Goal: Find contact information: Find contact information

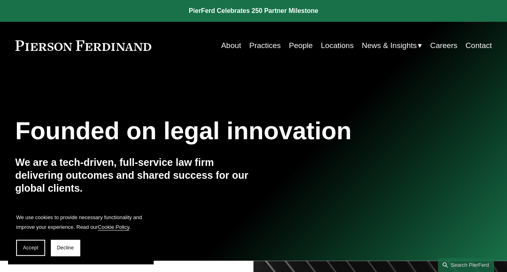
click at [294, 44] on link "People" at bounding box center [301, 45] width 24 height 15
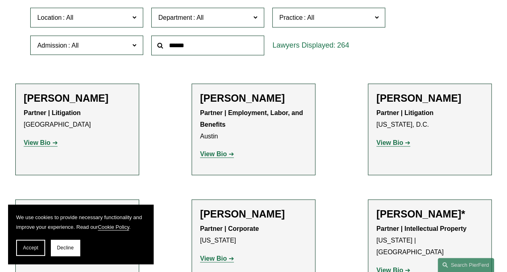
scroll to position [242, 0]
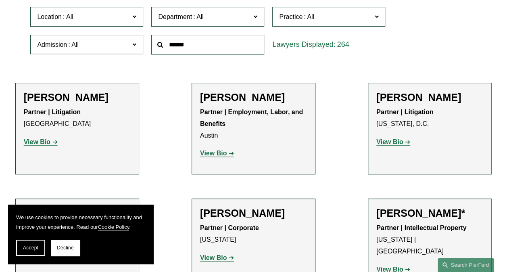
click at [77, 99] on h2 "[PERSON_NAME]" at bounding box center [77, 97] width 107 height 12
click at [52, 102] on h2 "[PERSON_NAME]" at bounding box center [77, 97] width 107 height 12
click at [27, 94] on h2 "[PERSON_NAME]" at bounding box center [77, 97] width 107 height 12
click at [48, 140] on strong "View Bio" at bounding box center [37, 141] width 27 height 7
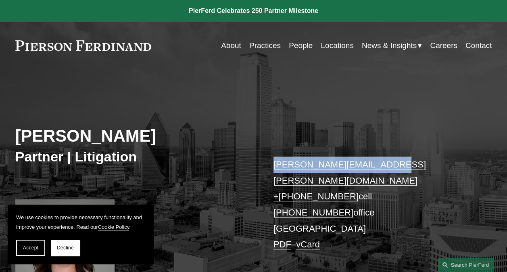
drag, startPoint x: 393, startPoint y: 165, endPoint x: 273, endPoint y: 167, distance: 119.4
click at [273, 167] on p "katie.ackels@pierferd.com + 1.512.663.2641 cell +1.469.547.0588 office Dallas P…" at bounding box center [372, 205] width 198 height 96
click at [299, 50] on link "People" at bounding box center [301, 45] width 24 height 15
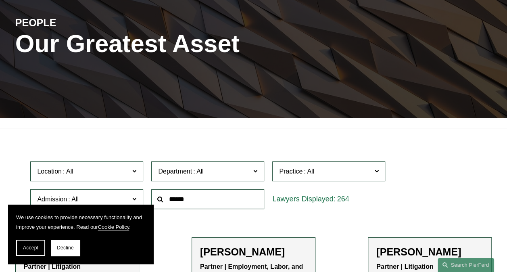
scroll to position [121, 0]
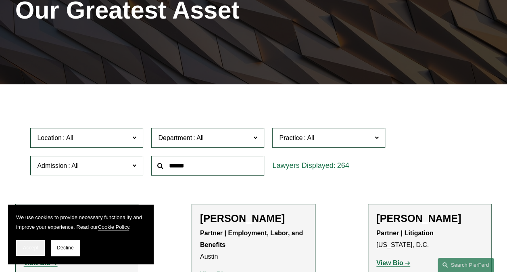
click at [31, 248] on span "Accept" at bounding box center [30, 248] width 15 height 6
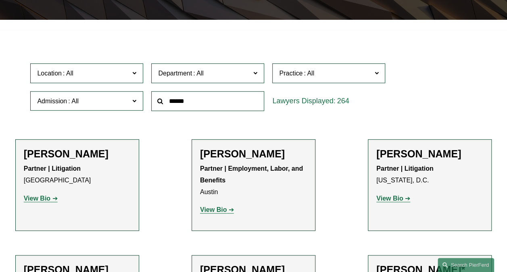
scroll to position [202, 0]
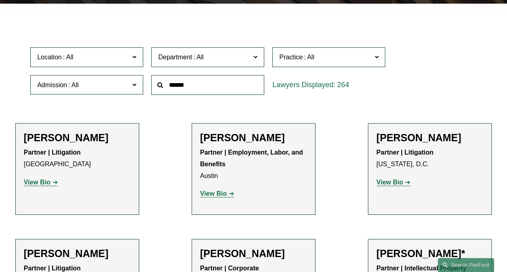
click at [209, 61] on span "Department" at bounding box center [204, 57] width 92 height 11
click at [0, 0] on link "Corporate" at bounding box center [0, 0] width 0 height 0
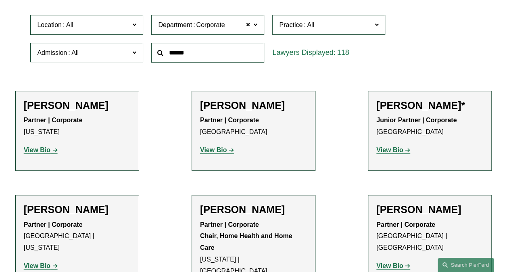
scroll to position [81, 0]
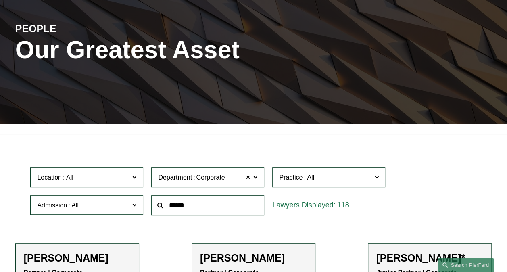
click at [201, 204] on input "text" at bounding box center [207, 205] width 113 height 20
type input "**********"
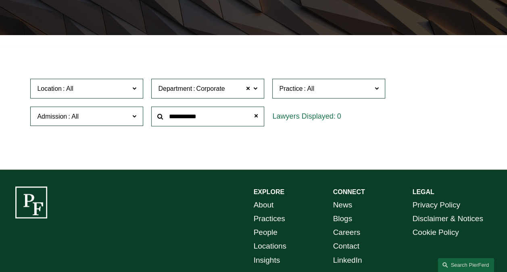
scroll to position [202, 0]
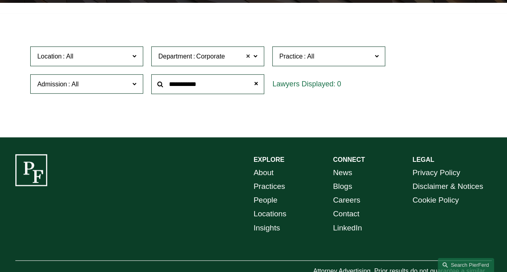
click at [250, 61] on span at bounding box center [248, 56] width 5 height 10
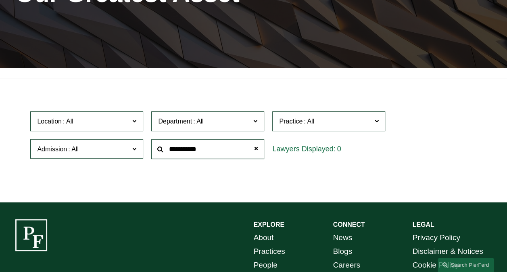
scroll to position [122, 0]
